Goal: Task Accomplishment & Management: Use online tool/utility

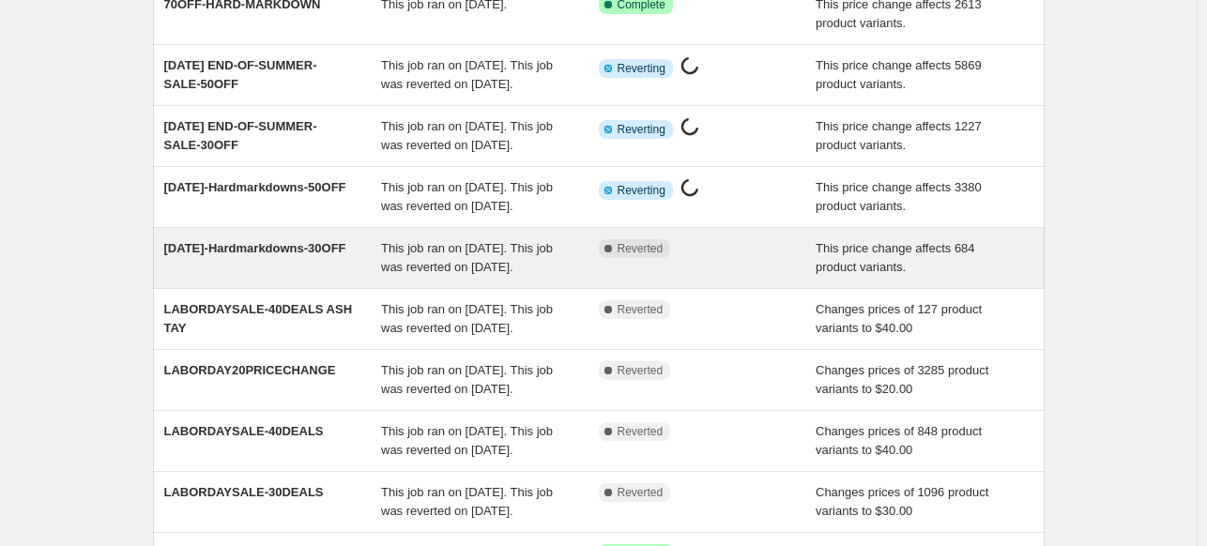
scroll to position [94, 0]
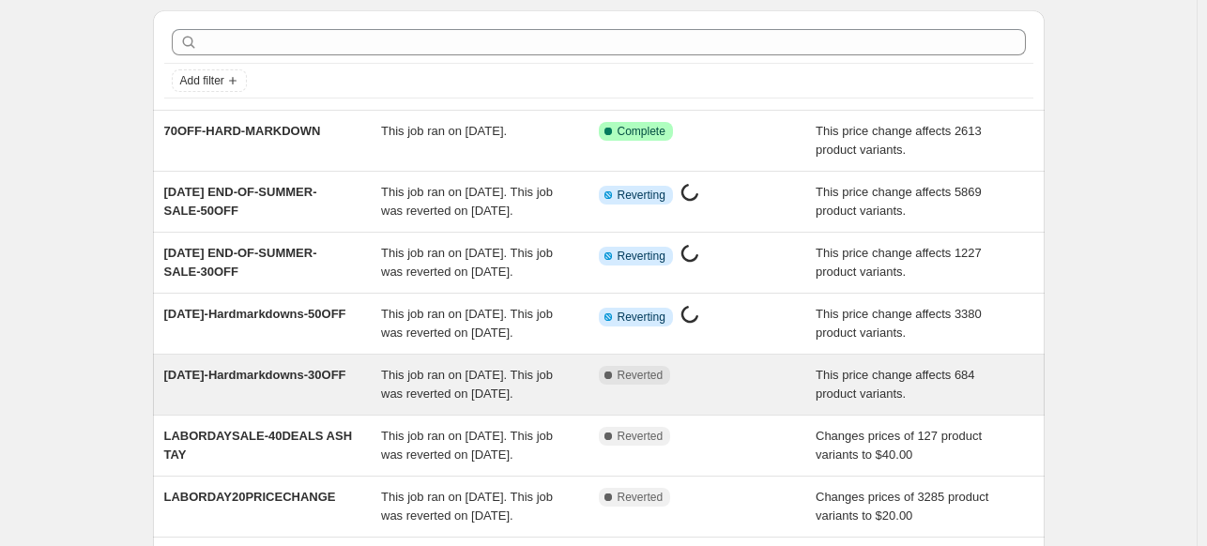
scroll to position [94, 0]
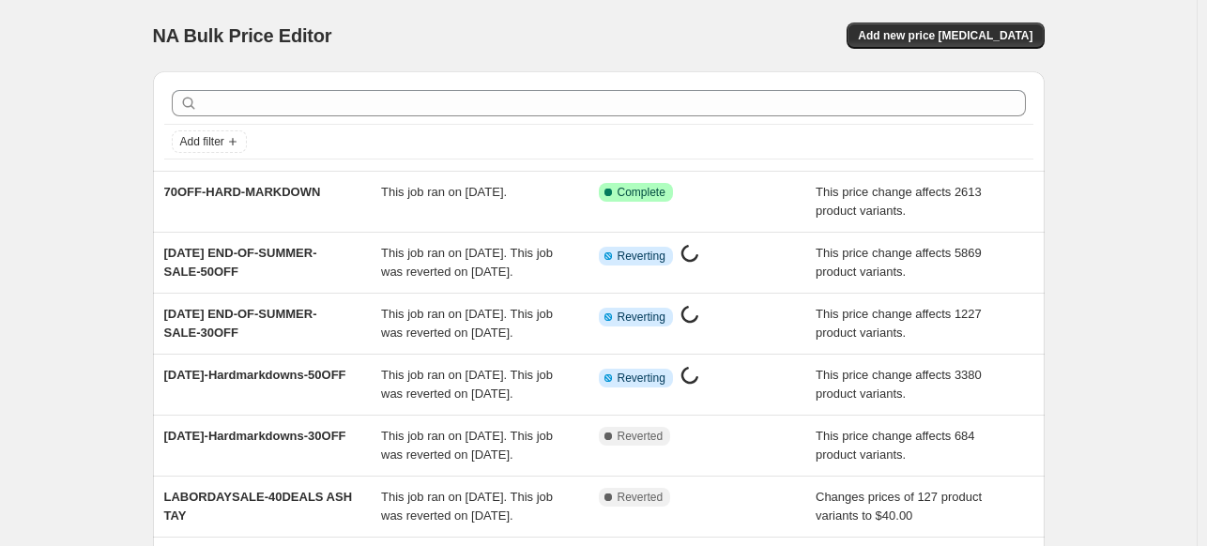
click at [106, 224] on div "NA Bulk Price Editor. This page is ready NA Bulk Price Editor Add new price cha…" at bounding box center [598, 483] width 1197 height 967
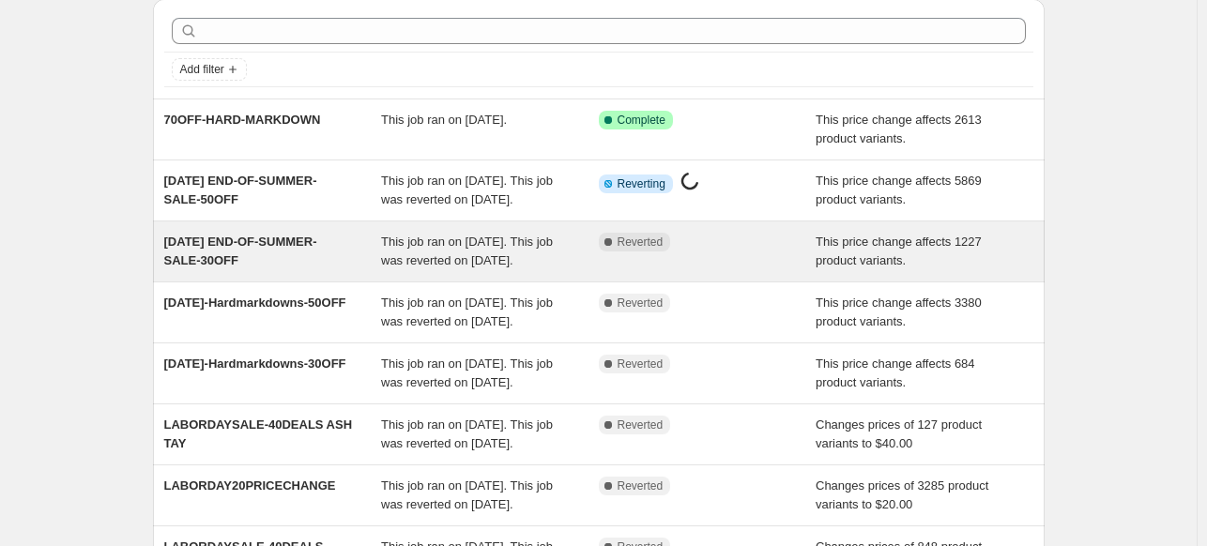
scroll to position [94, 0]
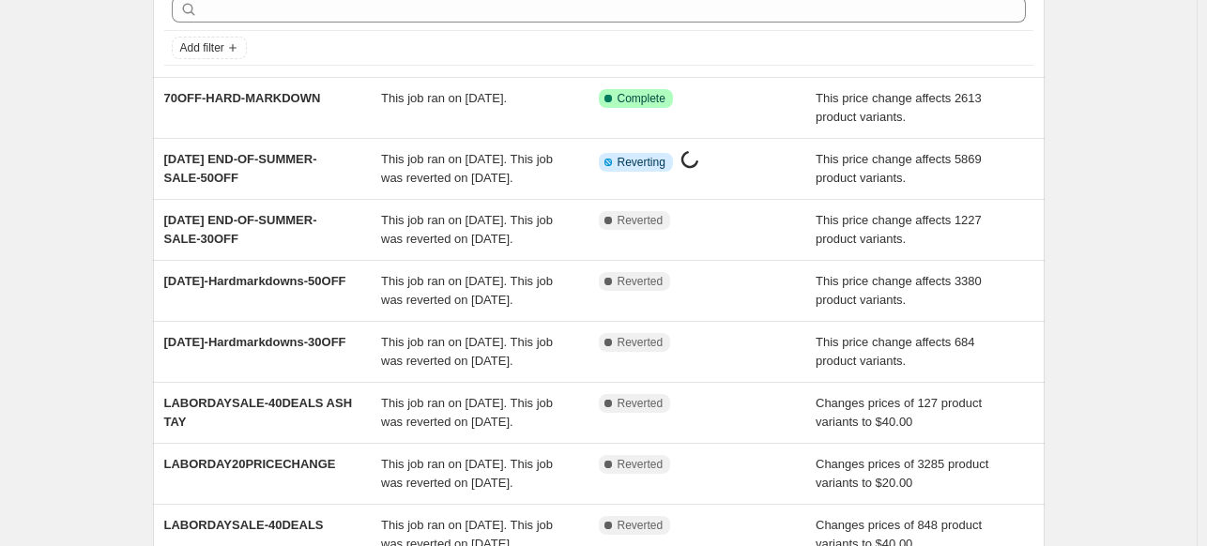
click at [32, 171] on div "NA Bulk Price Editor. This page is ready NA Bulk Price Editor Add new price [ME…" at bounding box center [598, 389] width 1197 height 967
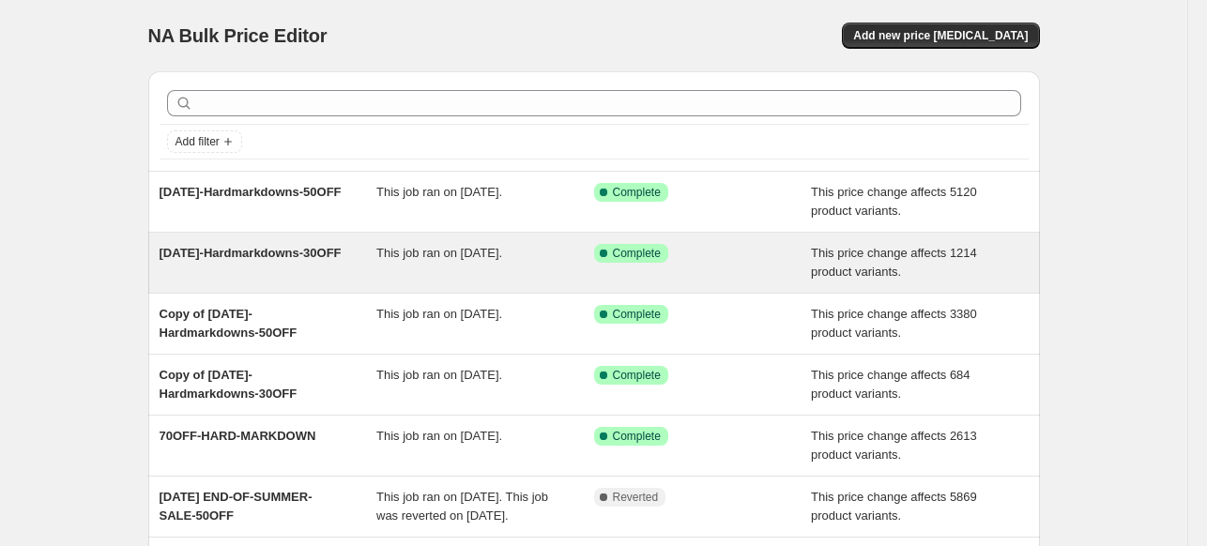
copy span "[DATE]-Hardmarkdowns-30OFF"
drag, startPoint x: 210, startPoint y: 284, endPoint x: 159, endPoint y: 251, distance: 61.2
click at [159, 251] on div "[DATE]-Hardmarkdowns-30OFF This job ran on [DATE]. Success Complete Complete Th…" at bounding box center [594, 263] width 892 height 60
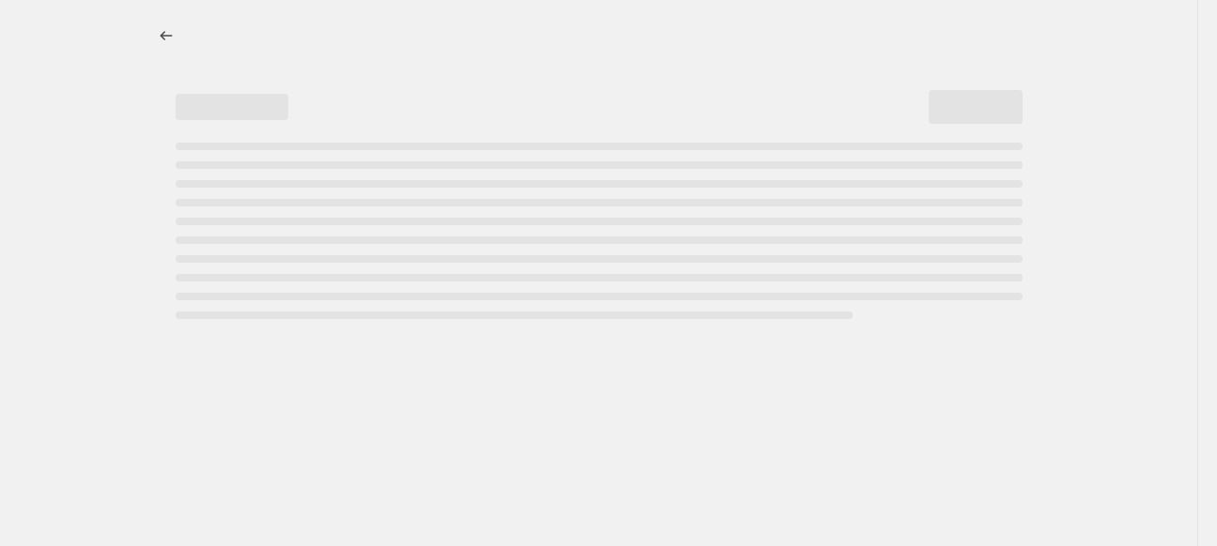
select select "pcap"
select select "no_change"
select select "tag"
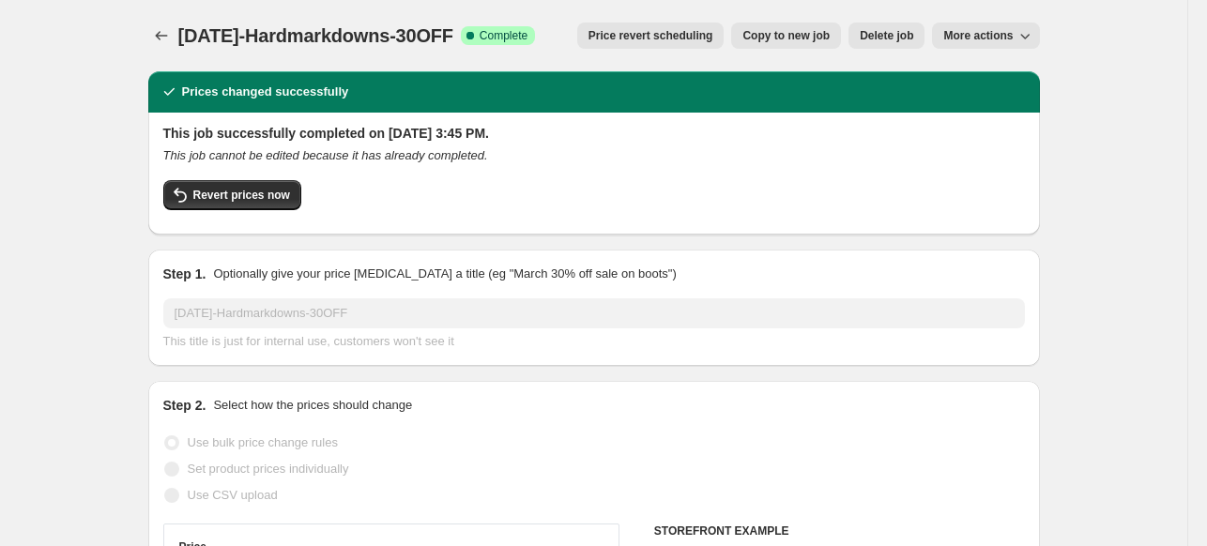
click at [178, 23] on div at bounding box center [163, 36] width 30 height 26
click at [165, 30] on icon "Price change jobs" at bounding box center [161, 35] width 19 height 19
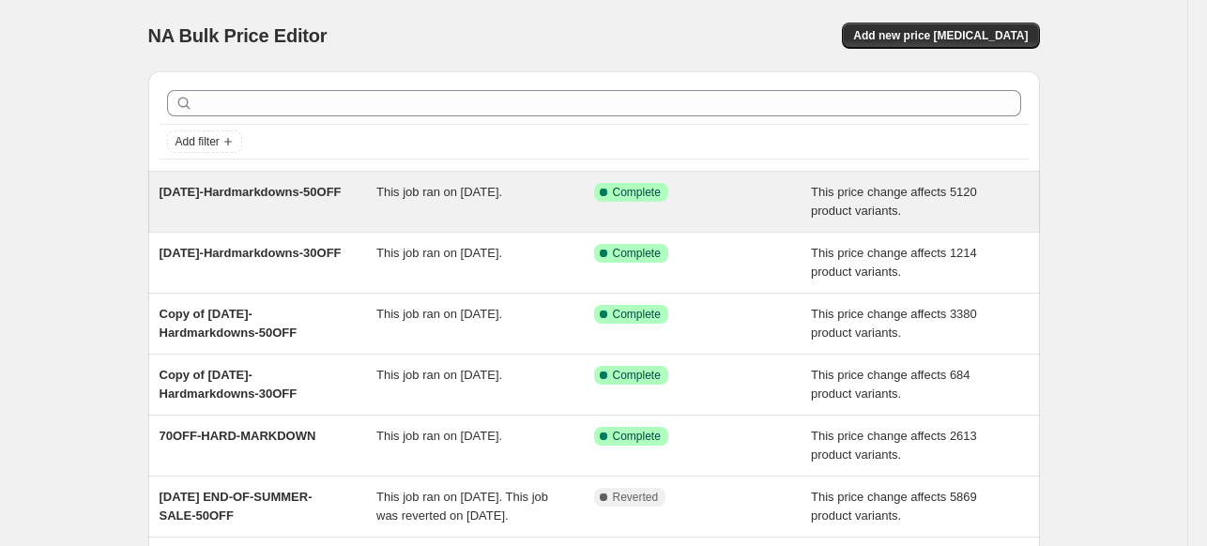
drag, startPoint x: 155, startPoint y: 182, endPoint x: 223, endPoint y: 209, distance: 73.7
click at [223, 209] on div "09.30.2025-Hardmarkdowns-50OFF This job ran on September 29, 2025. Success Comp…" at bounding box center [594, 202] width 892 height 60
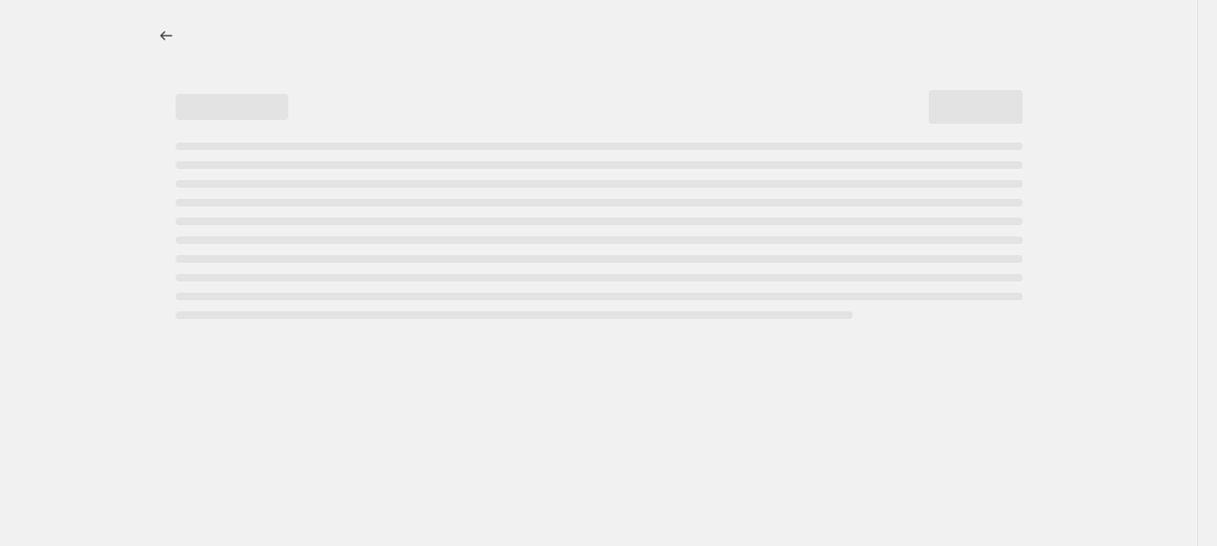
select select "pcap"
select select "no_change"
select select "tag"
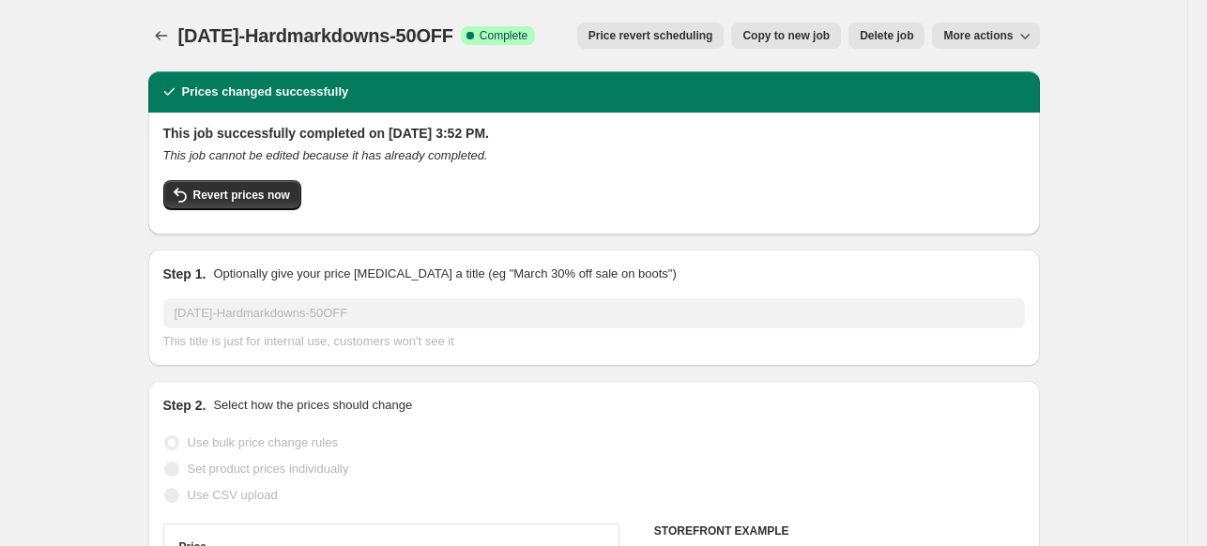
click at [322, 25] on span "[DATE]-Hardmarkdowns-50OFF" at bounding box center [315, 35] width 275 height 21
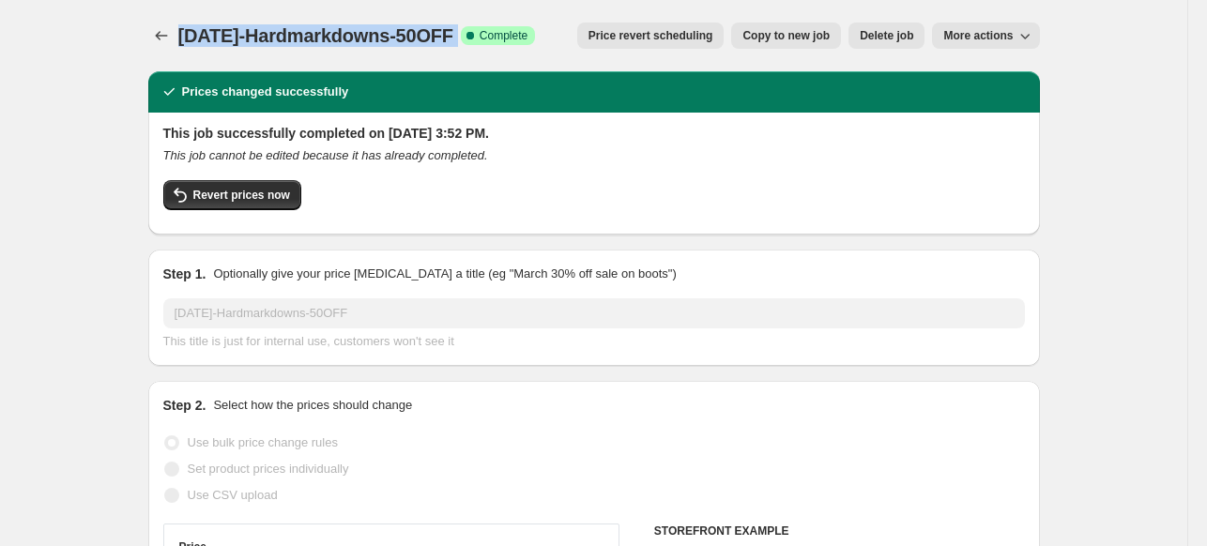
click at [322, 25] on span "[DATE]-Hardmarkdowns-50OFF" at bounding box center [315, 35] width 275 height 21
copy span "[DATE]-Hardmarkdowns-50OFF"
